Goal: Task Accomplishment & Management: Manage account settings

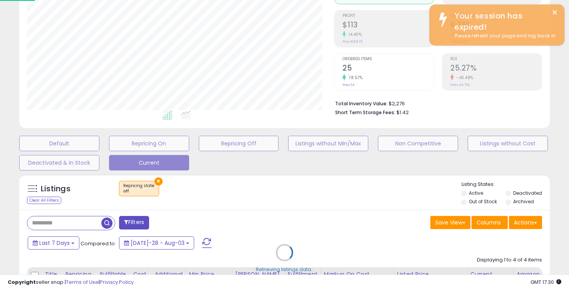
scroll to position [158, 307]
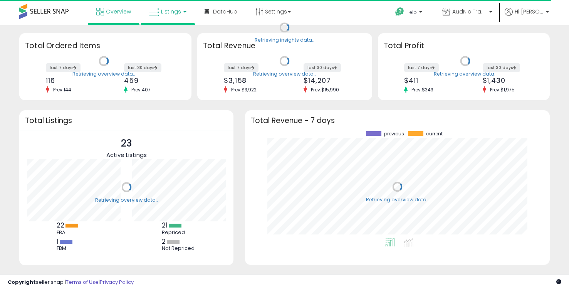
scroll to position [107, 289]
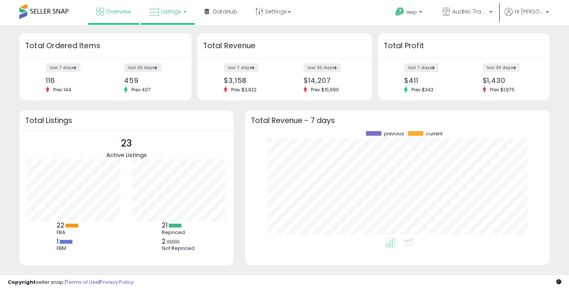
click at [161, 10] on span "Listings" at bounding box center [171, 12] width 20 height 8
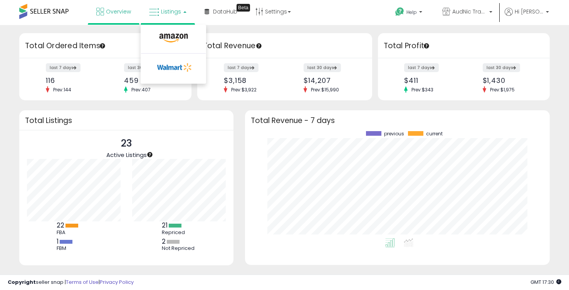
click at [168, 13] on span "Listings" at bounding box center [171, 12] width 20 height 8
click at [168, 36] on icon at bounding box center [174, 38] width 34 height 10
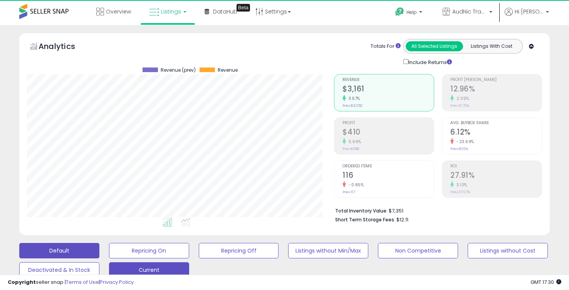
scroll to position [158, 307]
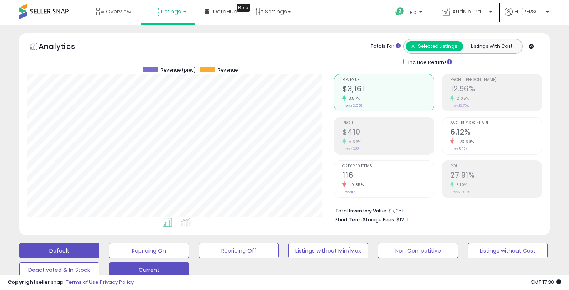
click at [163, 258] on button "Current" at bounding box center [149, 250] width 80 height 15
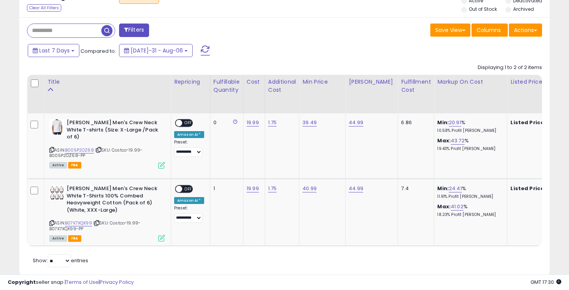
scroll to position [316, 0]
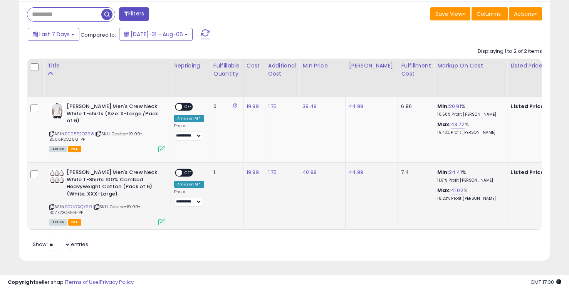
click at [183, 170] on div "ON OFF" at bounding box center [176, 173] width 18 height 7
click at [180, 172] on span at bounding box center [179, 173] width 7 height 7
click at [179, 173] on span at bounding box center [179, 173] width 7 height 7
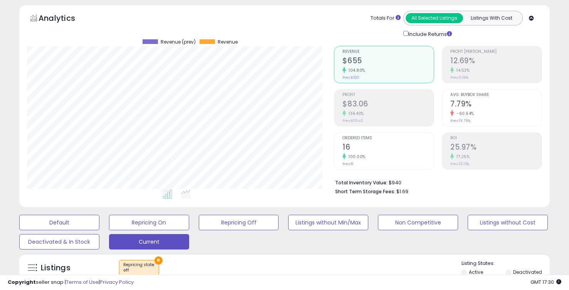
scroll to position [42, 0]
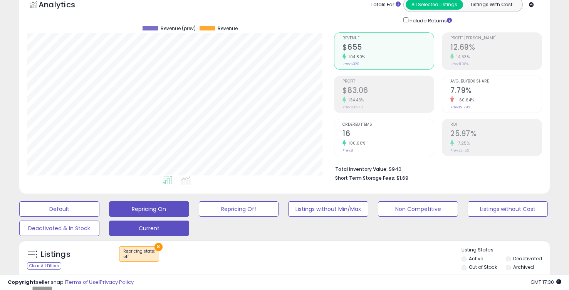
click at [99, 206] on button "Repricing On" at bounding box center [59, 208] width 80 height 15
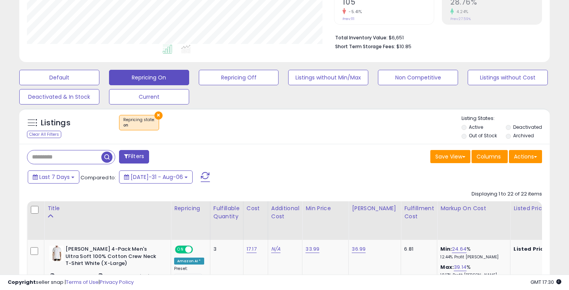
scroll to position [158, 307]
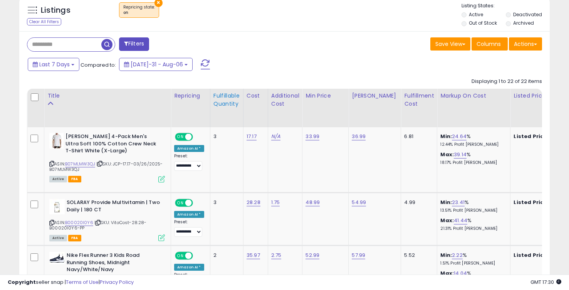
click at [227, 95] on div "Fulfillable Quantity" at bounding box center [227, 100] width 27 height 16
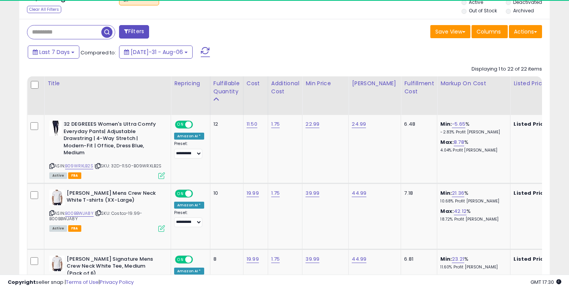
scroll to position [300, 0]
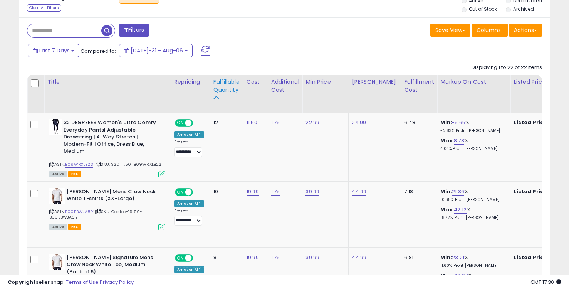
click at [224, 89] on div "Fulfillable Quantity" at bounding box center [227, 86] width 27 height 16
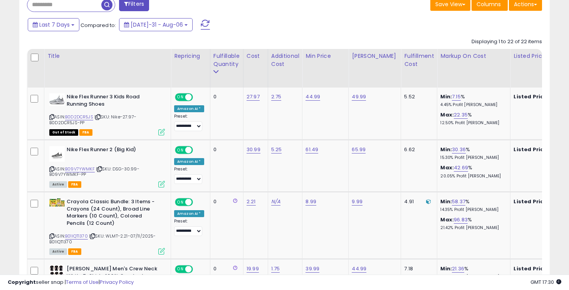
scroll to position [345, 0]
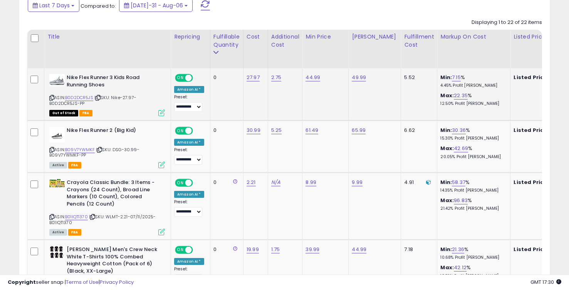
click at [186, 78] on span at bounding box center [188, 78] width 7 height 7
click at [187, 131] on span at bounding box center [188, 131] width 7 height 7
click at [189, 182] on span at bounding box center [188, 183] width 7 height 7
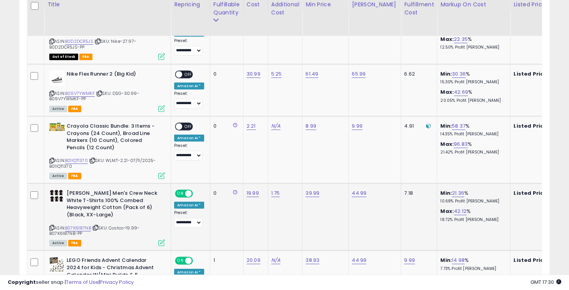
scroll to position [406, 0]
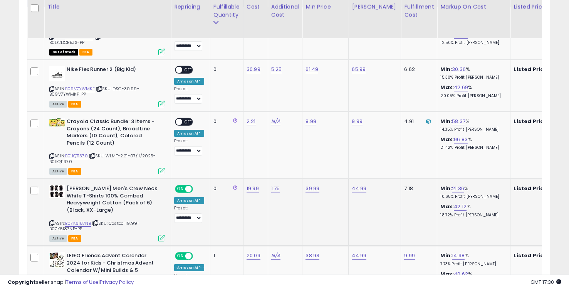
click at [188, 189] on span at bounding box center [188, 189] width 7 height 7
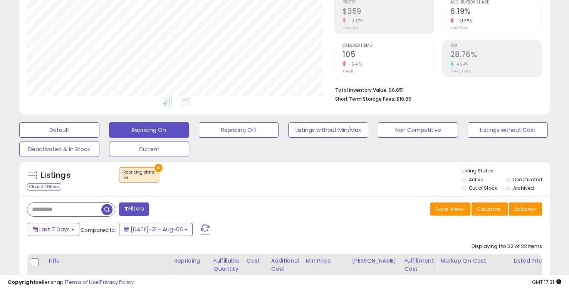
scroll to position [0, 0]
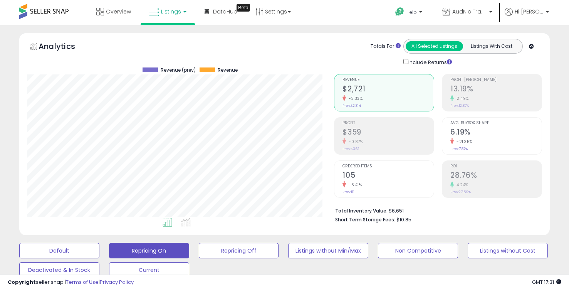
click at [162, 13] on span "Listings" at bounding box center [171, 12] width 20 height 8
